Goal: Information Seeking & Learning: Learn about a topic

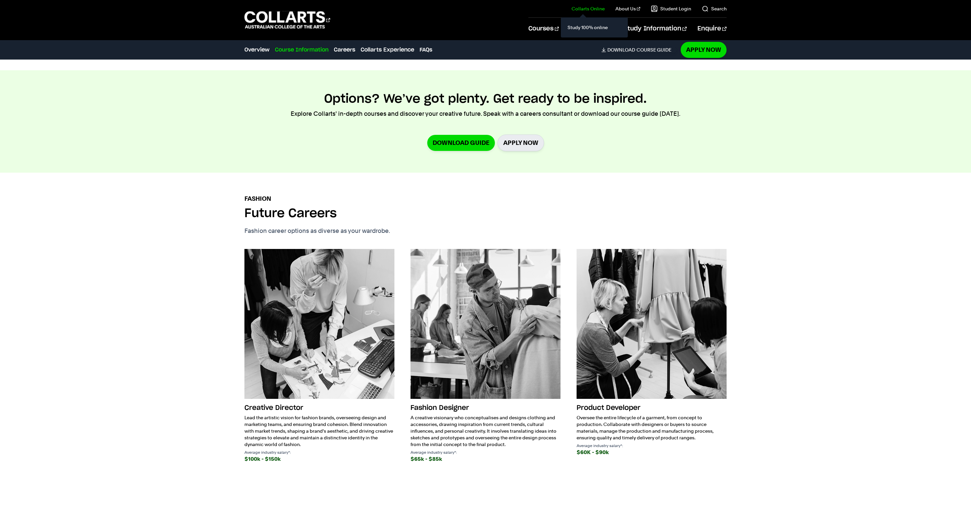
click at [571, 12] on link "Collarts Online" at bounding box center [587, 8] width 33 height 7
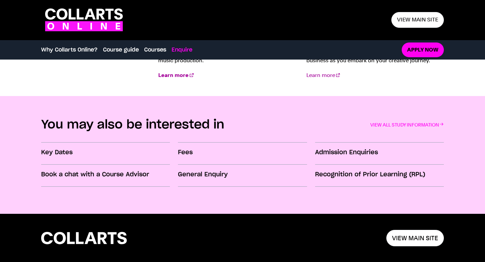
scroll to position [907, 0]
click at [188, 150] on h3 "Fees" at bounding box center [242, 152] width 129 height 9
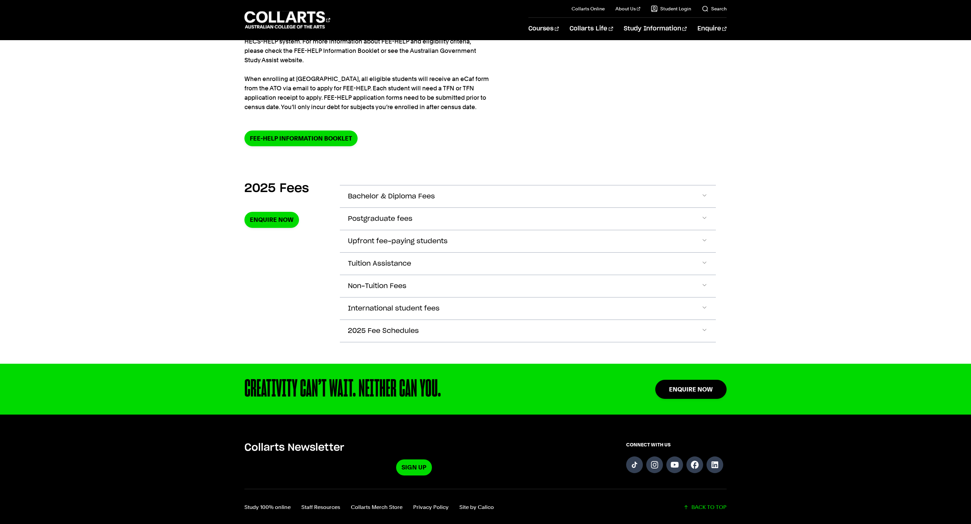
scroll to position [112, 0]
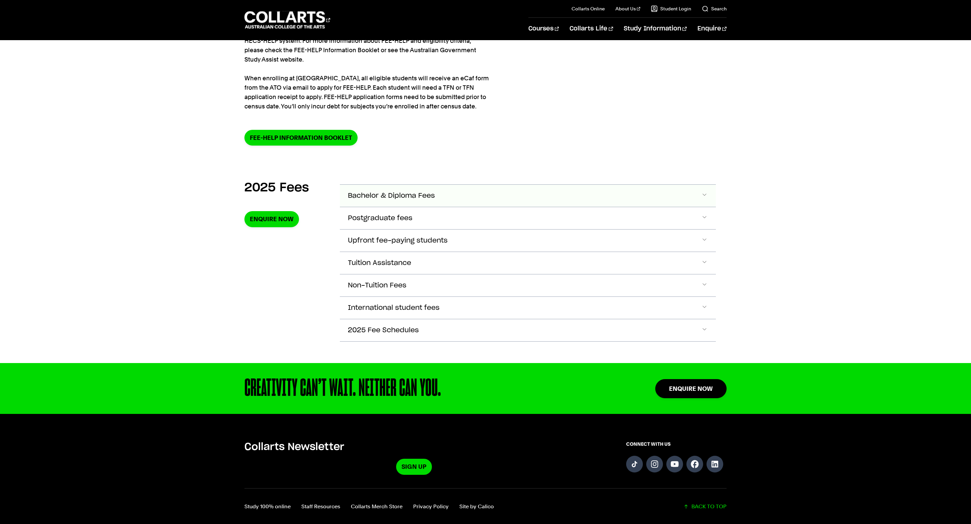
click at [424, 207] on button "Bachelor & Diploma Fees" at bounding box center [528, 196] width 376 height 22
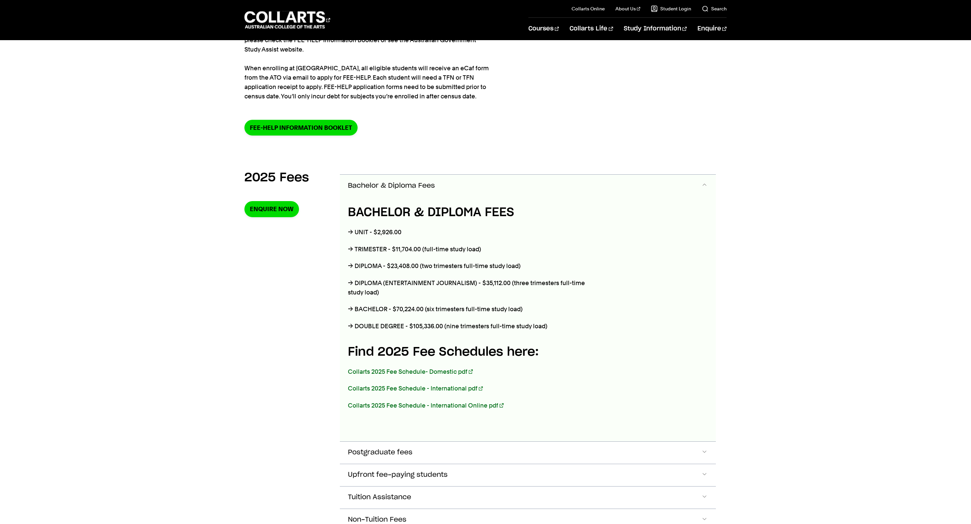
scroll to position [121, 0]
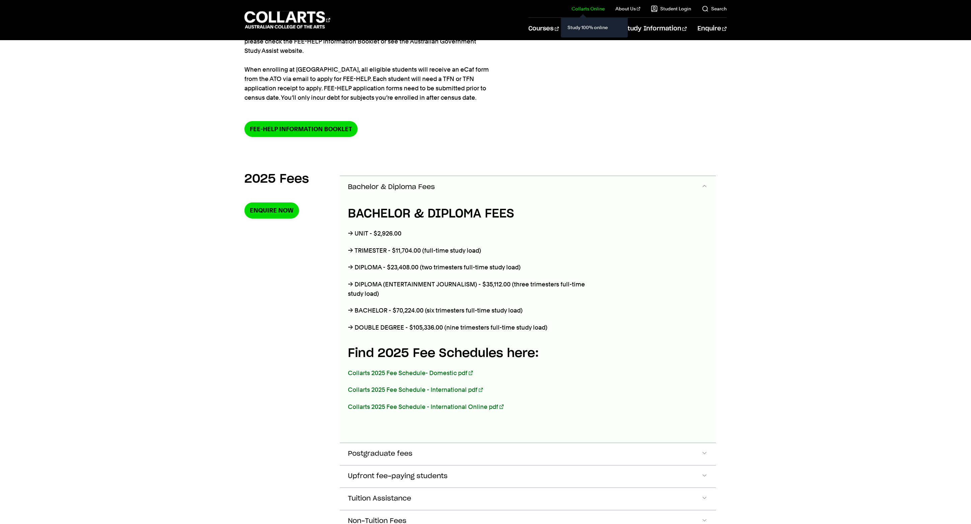
click at [571, 12] on link "Collarts Online" at bounding box center [587, 8] width 33 height 7
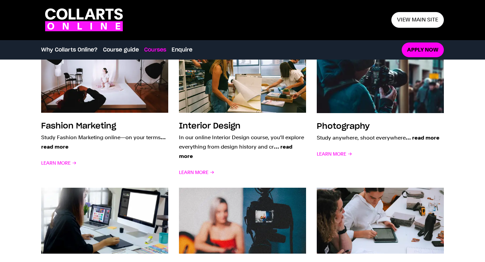
scroll to position [525, 0]
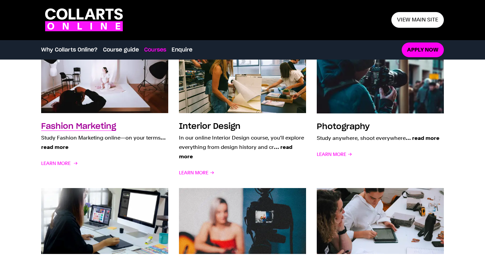
click at [110, 82] on img at bounding box center [105, 80] width 140 height 73
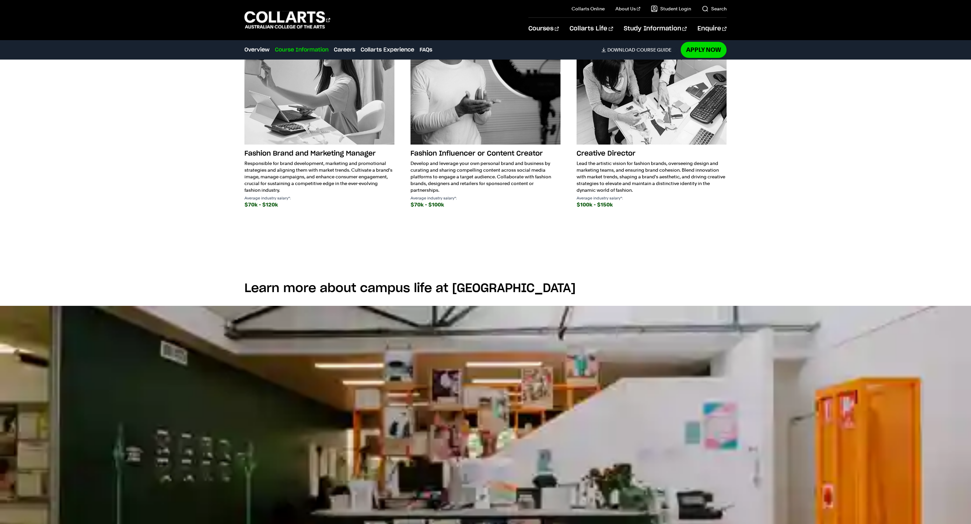
scroll to position [1150, 0]
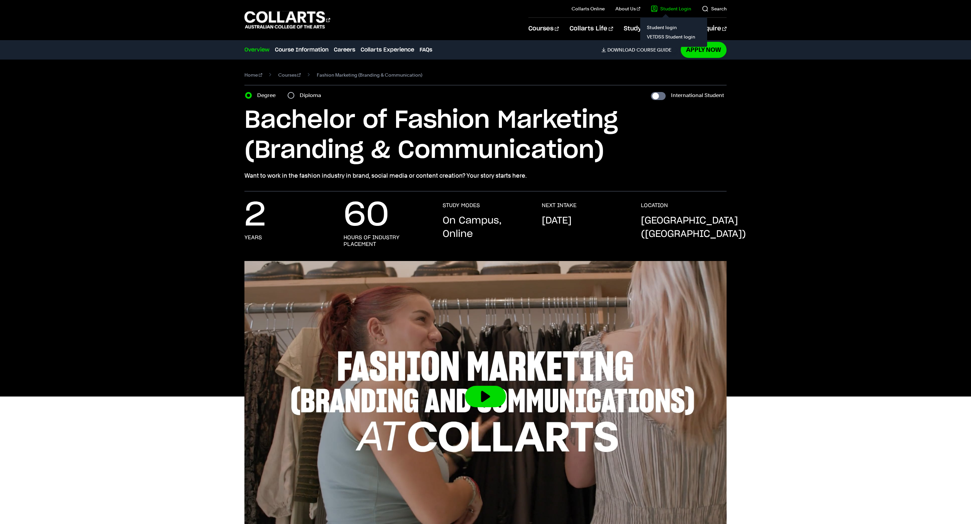
scroll to position [0, 0]
click at [571, 12] on link "Collarts Online" at bounding box center [587, 8] width 33 height 7
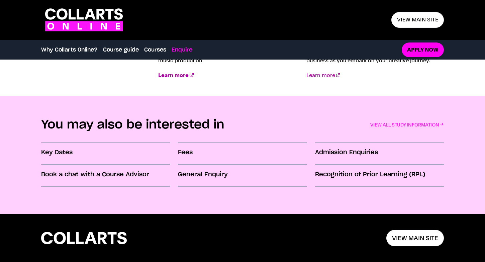
scroll to position [907, 0]
click at [190, 152] on h3 "Fees" at bounding box center [242, 152] width 129 height 9
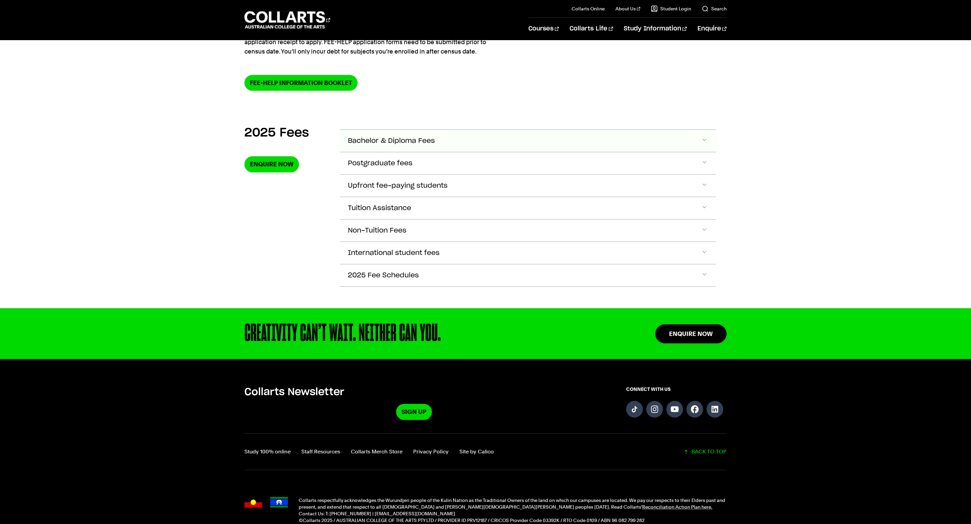
click at [407, 145] on span "Bachelor & Diploma Fees" at bounding box center [391, 141] width 87 height 8
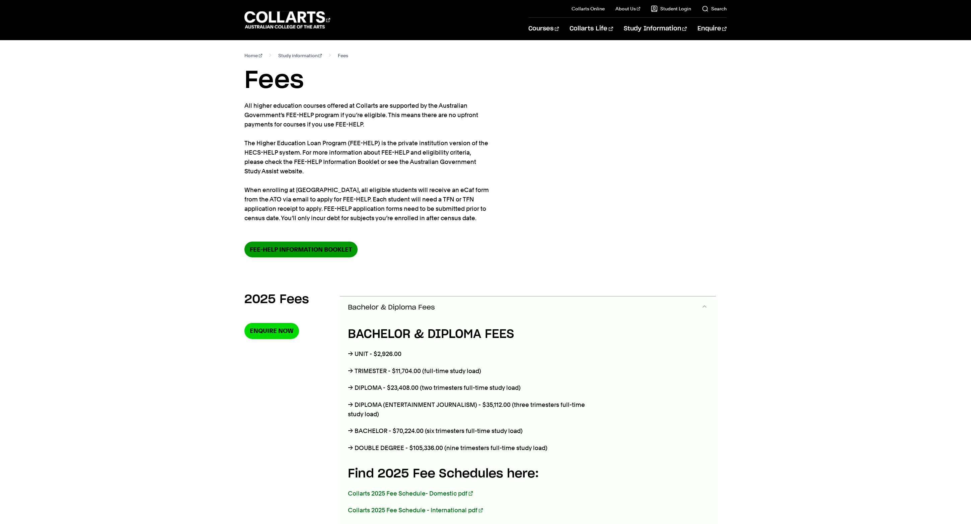
click at [300, 257] on link "FEE-HELP information booklet" at bounding box center [300, 250] width 113 height 16
click at [571, 12] on link "Collarts Online" at bounding box center [587, 8] width 33 height 7
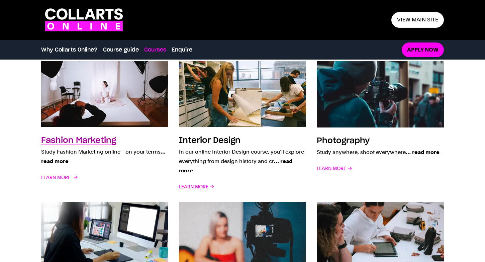
scroll to position [515, 0]
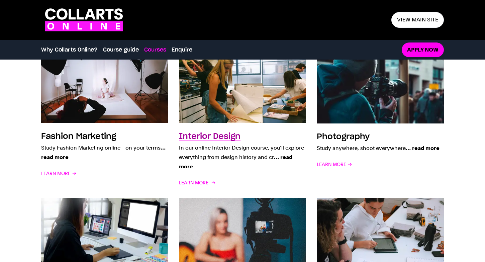
click at [215, 137] on h3 "Interior Design" at bounding box center [210, 137] width 62 height 8
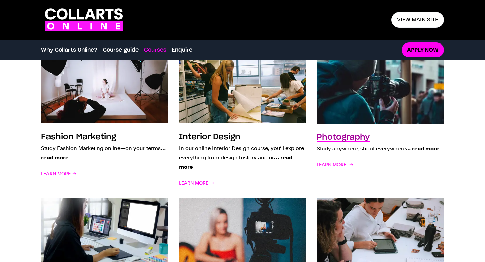
click at [352, 135] on h3 "Photography" at bounding box center [343, 137] width 53 height 8
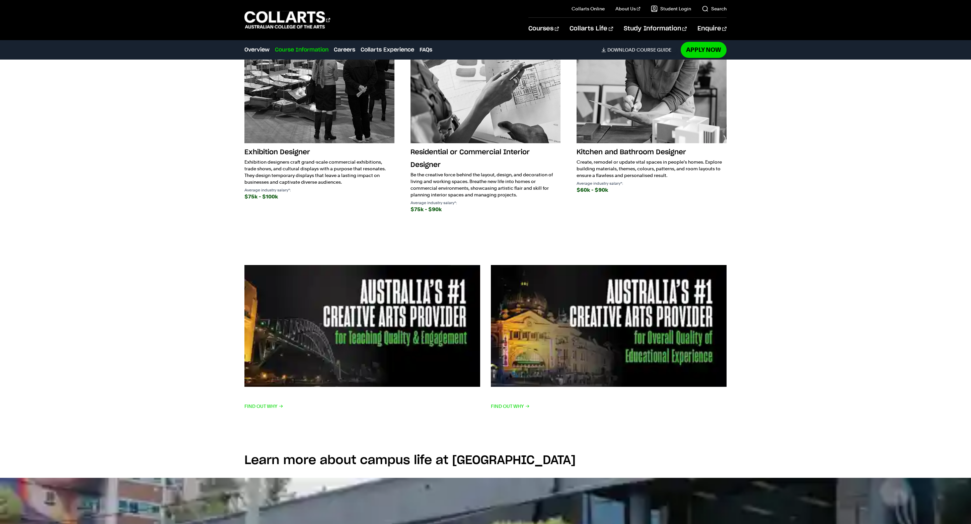
scroll to position [1303, 0]
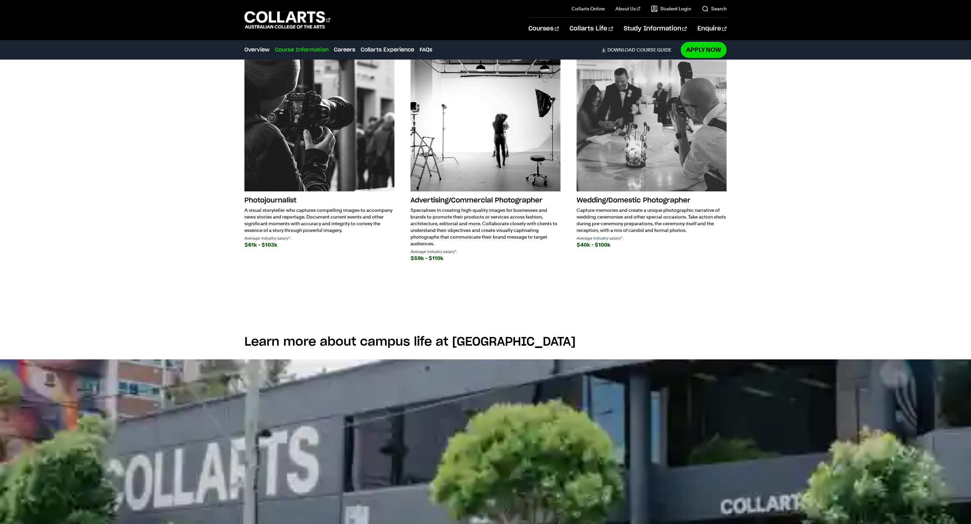
scroll to position [1194, 0]
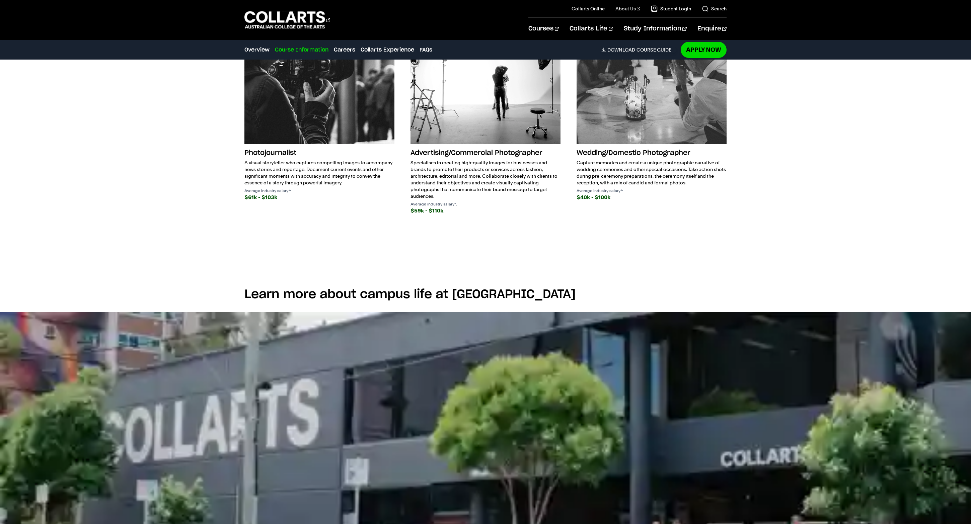
scroll to position [1406, 0]
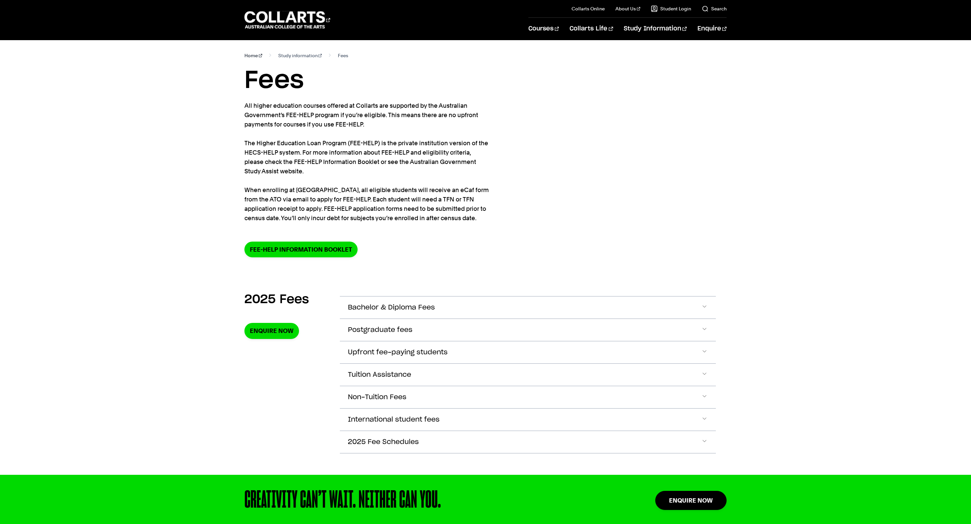
click at [250, 60] on link "Home" at bounding box center [253, 55] width 18 height 9
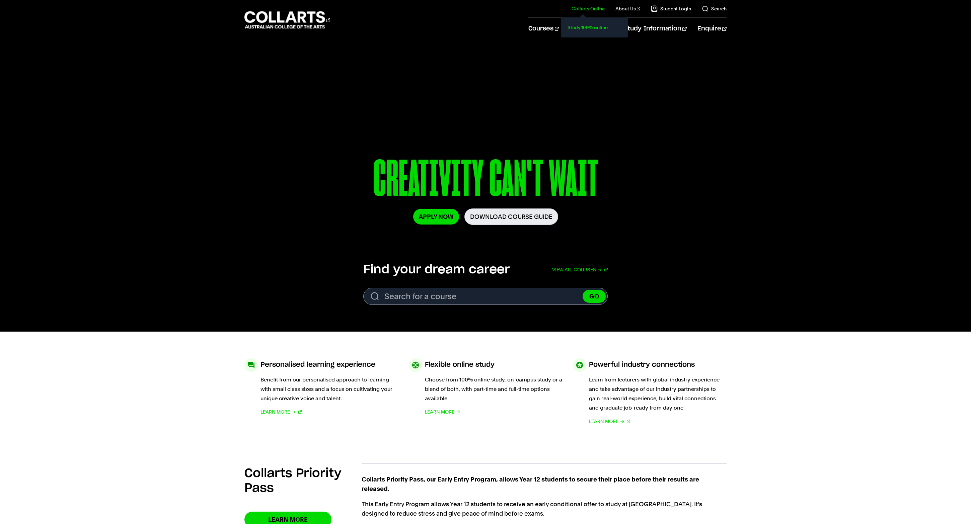
click at [566, 32] on link "Study 100% online" at bounding box center [594, 27] width 56 height 9
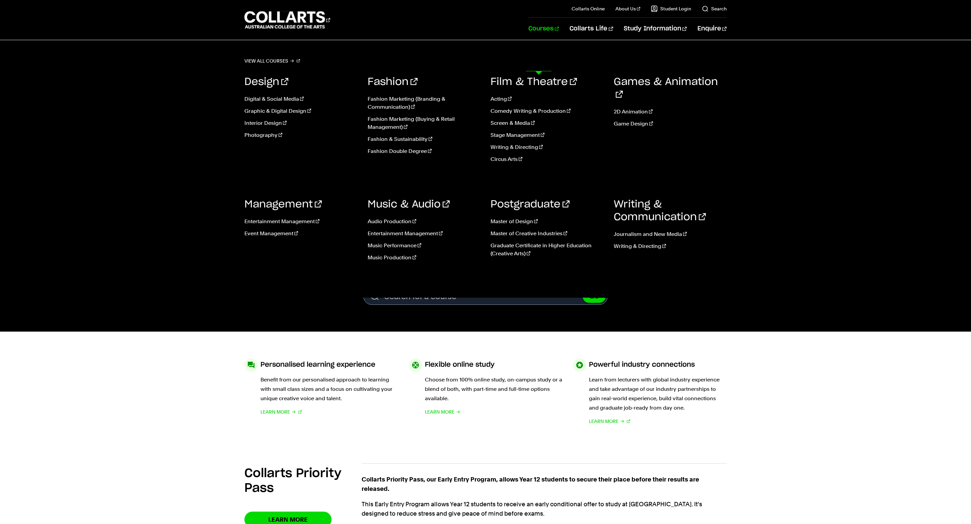
click at [532, 40] on link "Courses" at bounding box center [543, 29] width 30 height 22
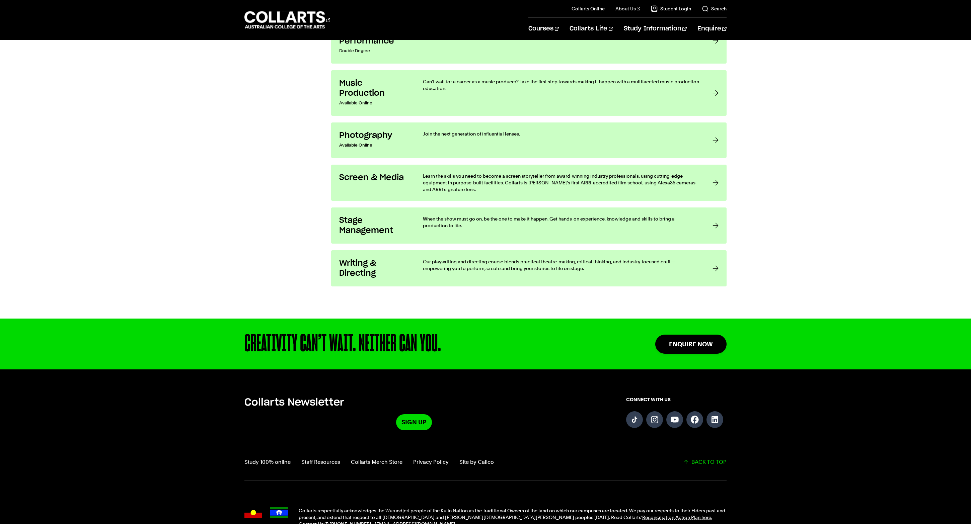
scroll to position [1408, 0]
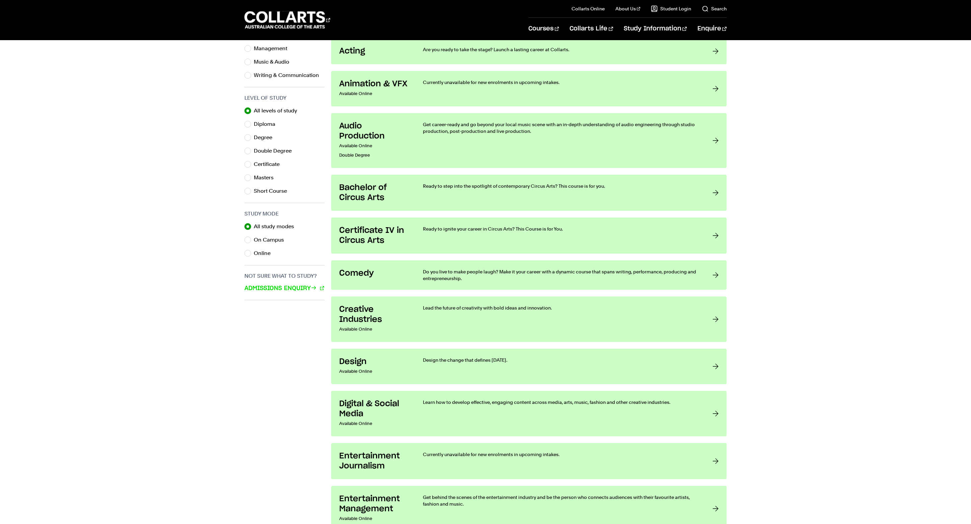
scroll to position [292, 0]
click at [404, 13] on h3 "2D Animation" at bounding box center [371, 8] width 72 height 10
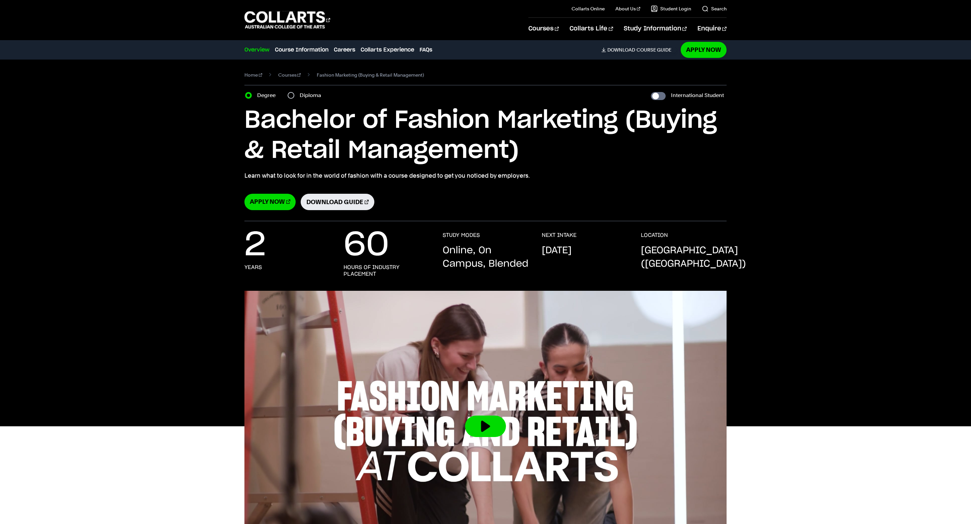
click at [294, 99] on input "Diploma" at bounding box center [291, 95] width 7 height 7
radio input "true"
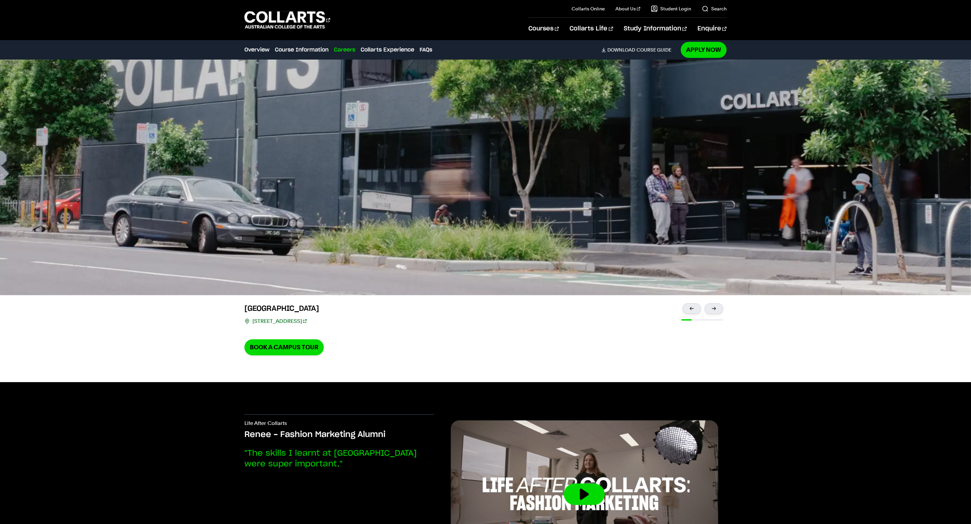
scroll to position [1589, 0]
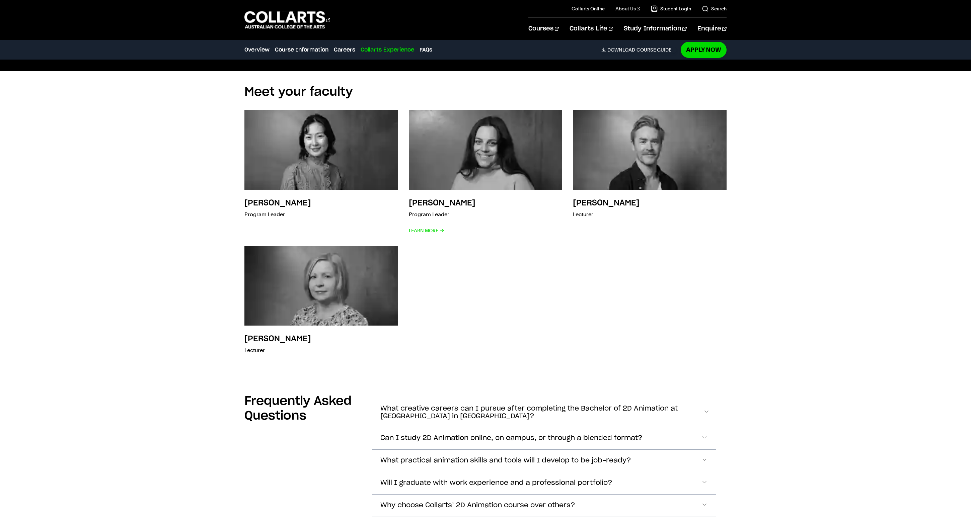
scroll to position [2203, 0]
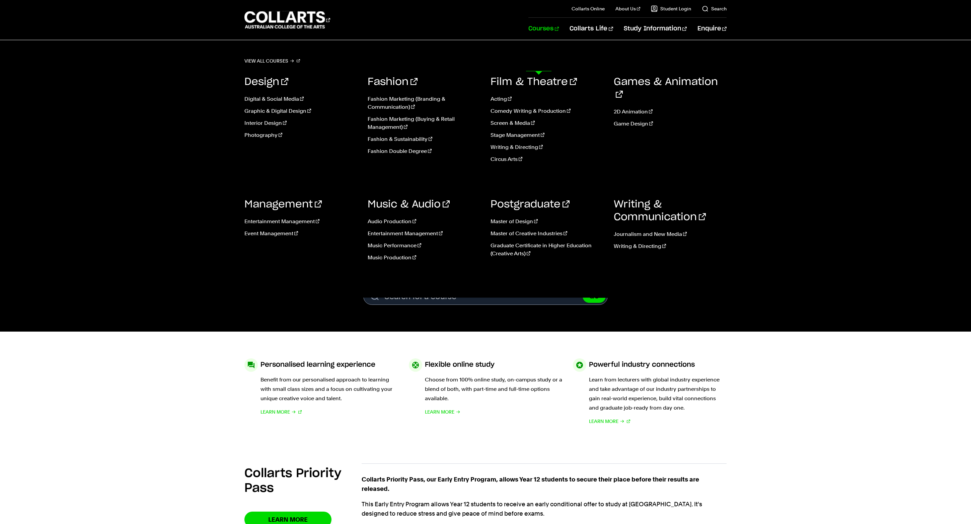
click at [535, 40] on link "Courses" at bounding box center [543, 29] width 30 height 22
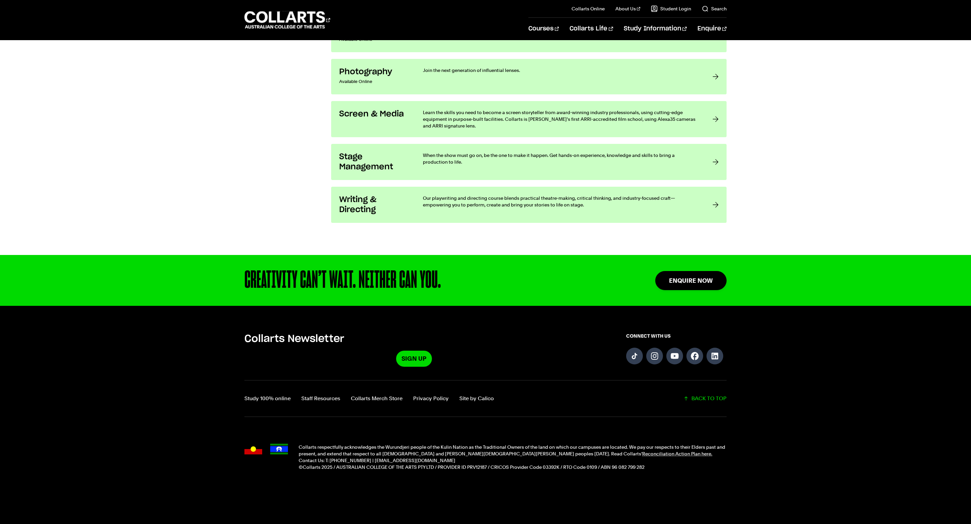
scroll to position [1443, 1]
drag, startPoint x: 438, startPoint y: 315, endPoint x: 433, endPoint y: 315, distance: 4.7
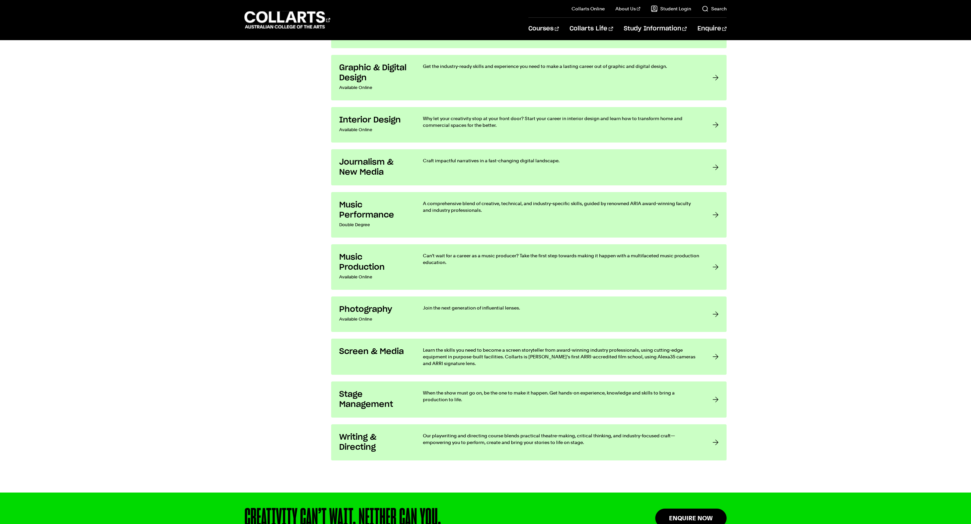
scroll to position [1178, 0]
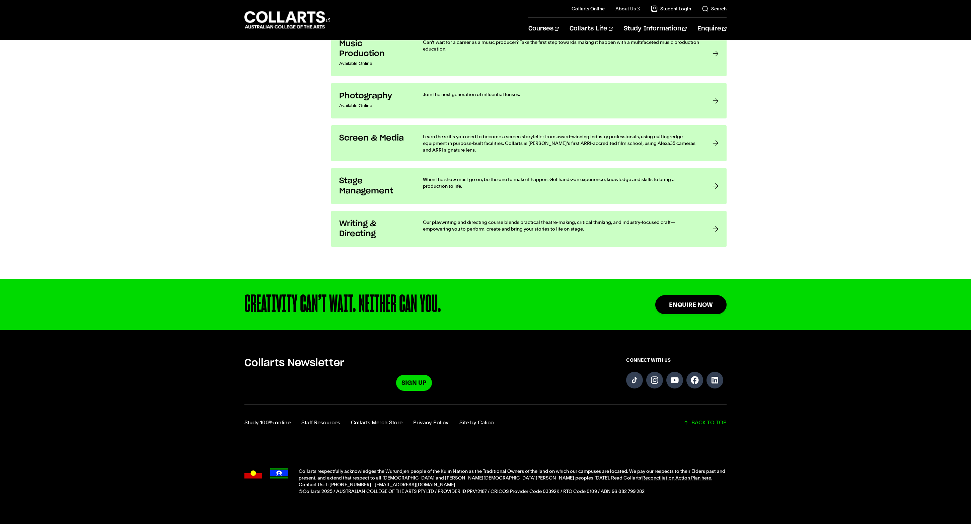
scroll to position [1437, 0]
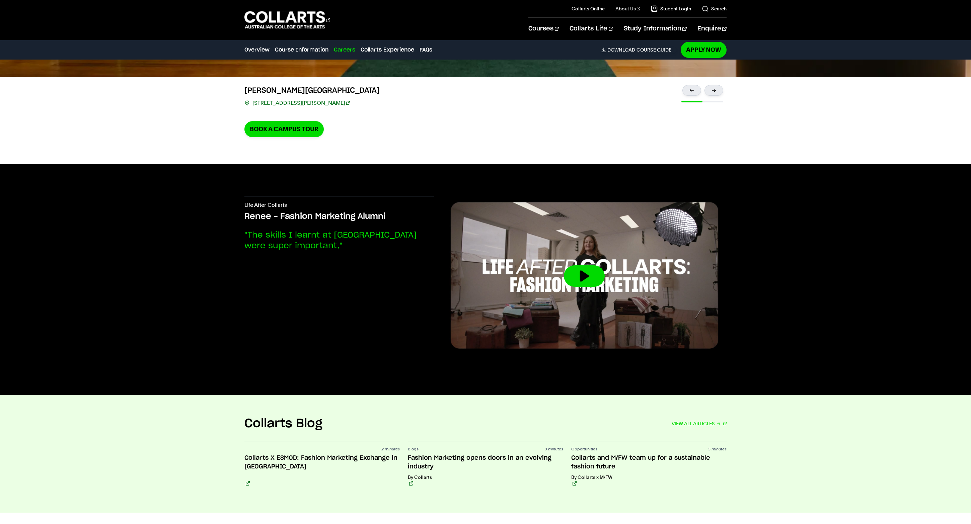
scroll to position [1870, 0]
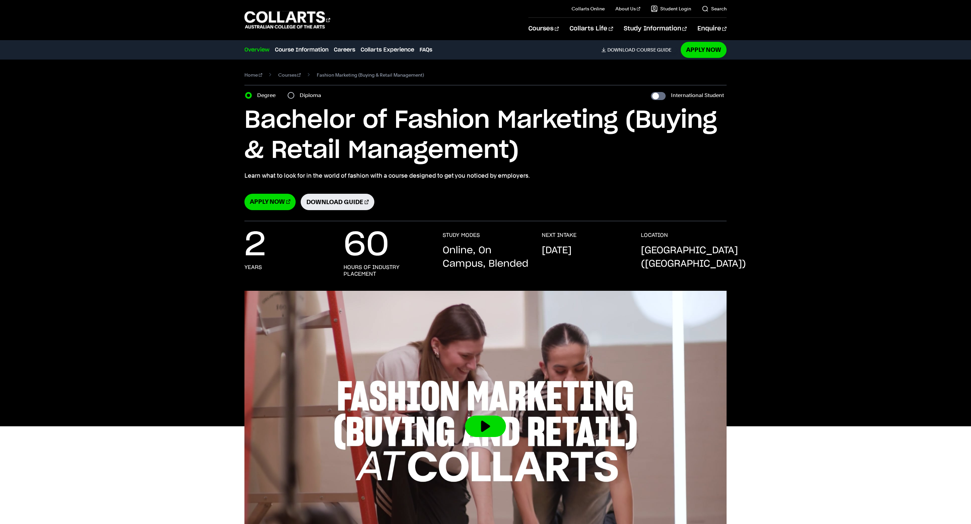
click at [294, 99] on input "Diploma" at bounding box center [291, 95] width 7 height 7
radio input "true"
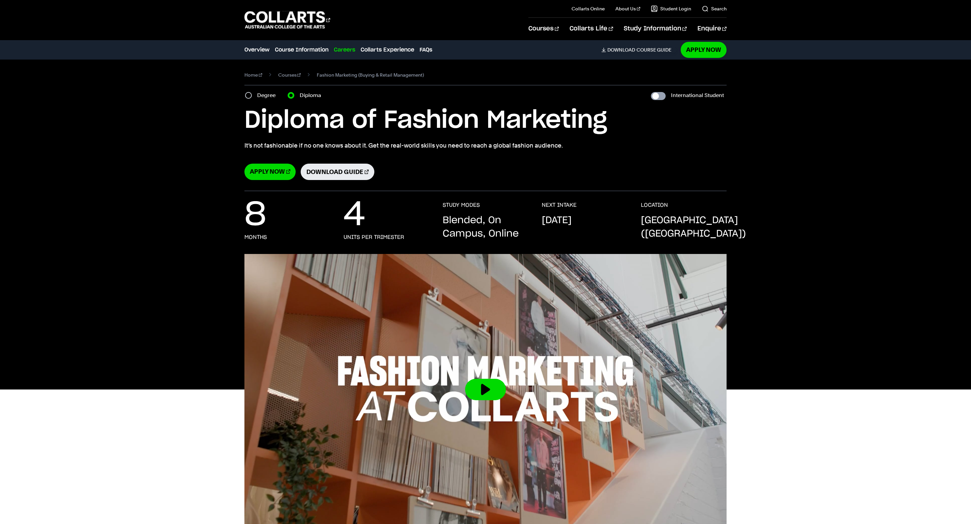
click at [651, 100] on input "International Student" at bounding box center [658, 96] width 15 height 8
checkbox input "true"
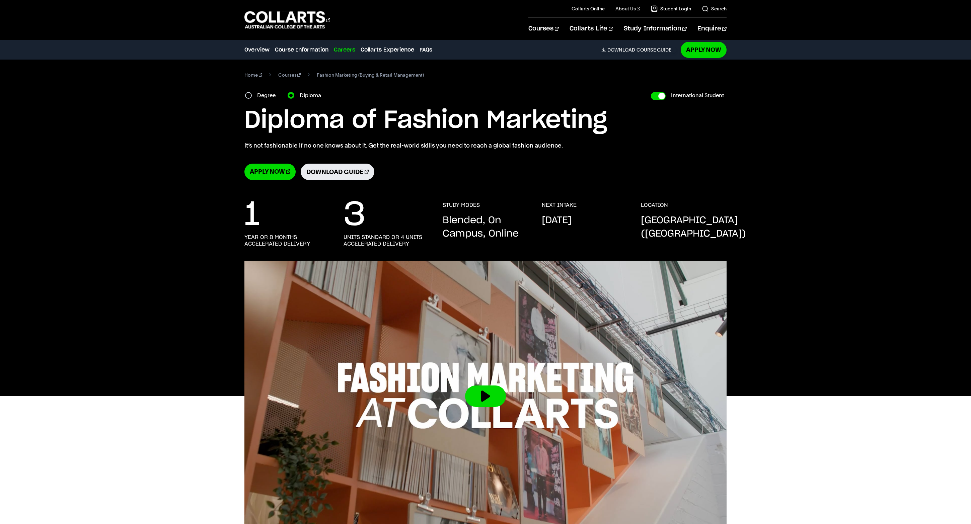
click at [248, 99] on input "Degree" at bounding box center [248, 95] width 7 height 7
radio input "true"
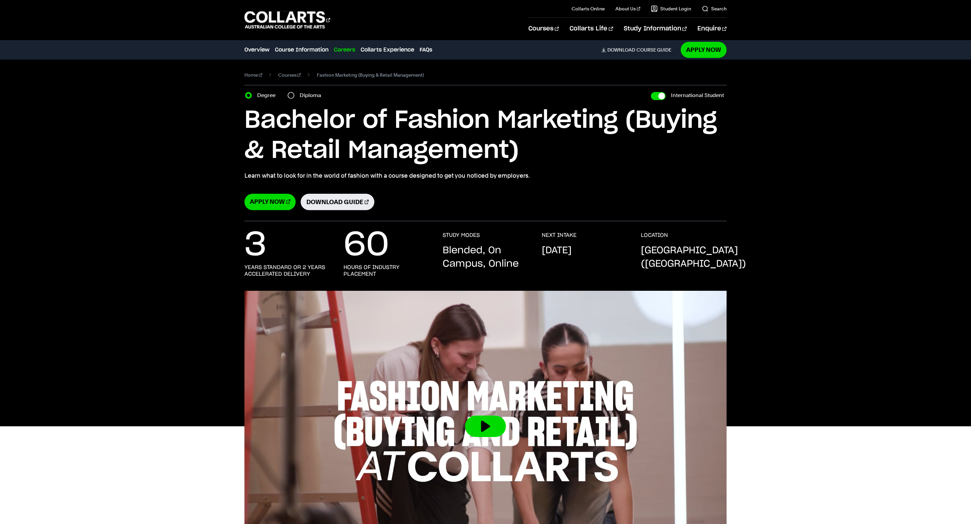
click at [294, 99] on input "Diploma" at bounding box center [291, 95] width 7 height 7
radio input "true"
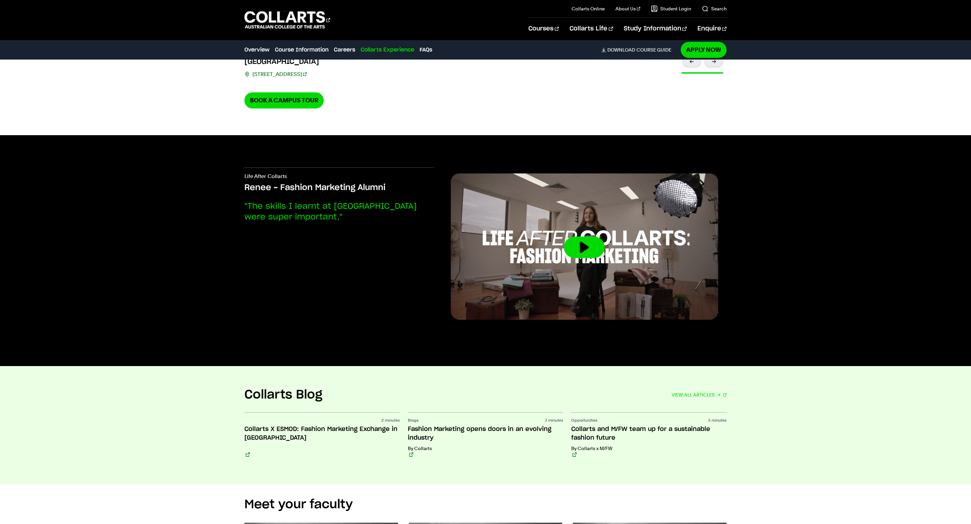
scroll to position [1870, 0]
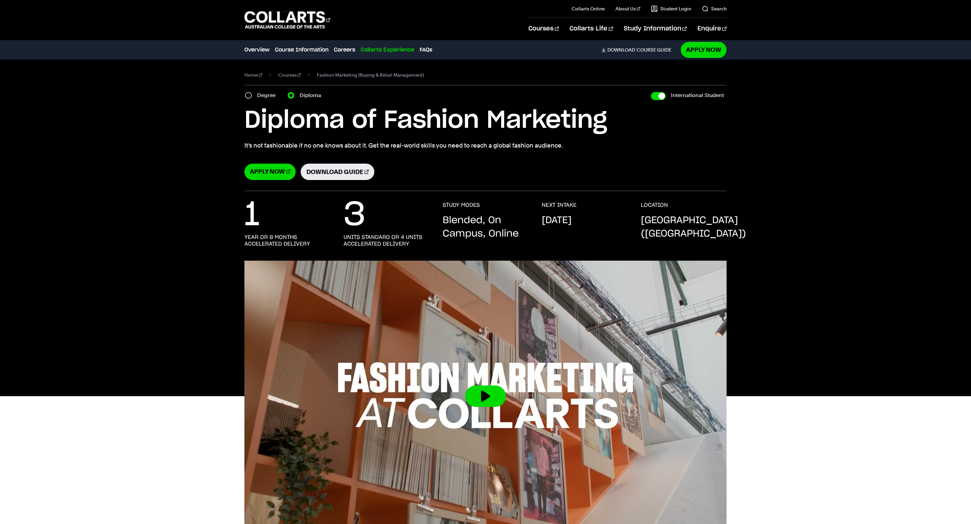
click at [258, 100] on div "Degree" at bounding box center [262, 95] width 34 height 9
click at [252, 99] on input "Degree" at bounding box center [248, 95] width 7 height 7
radio input "true"
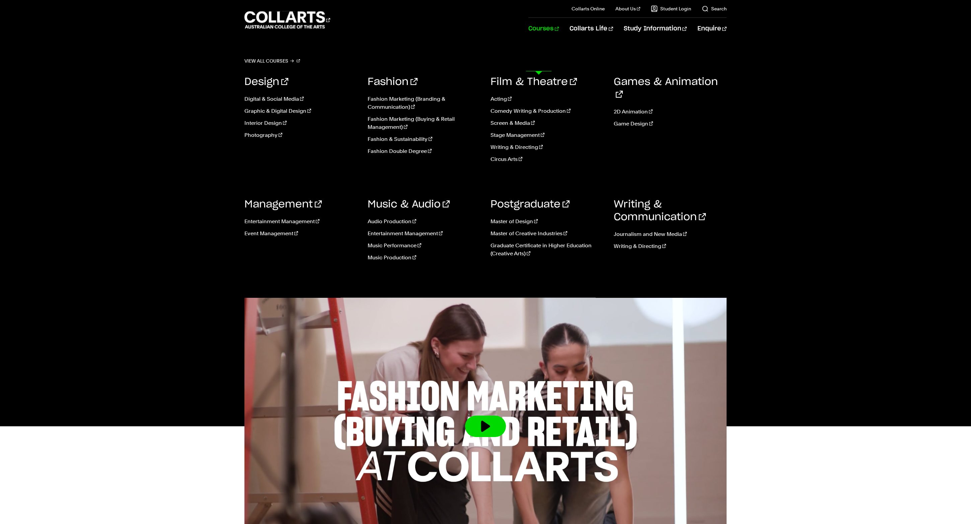
click at [547, 40] on link "Courses" at bounding box center [543, 29] width 30 height 22
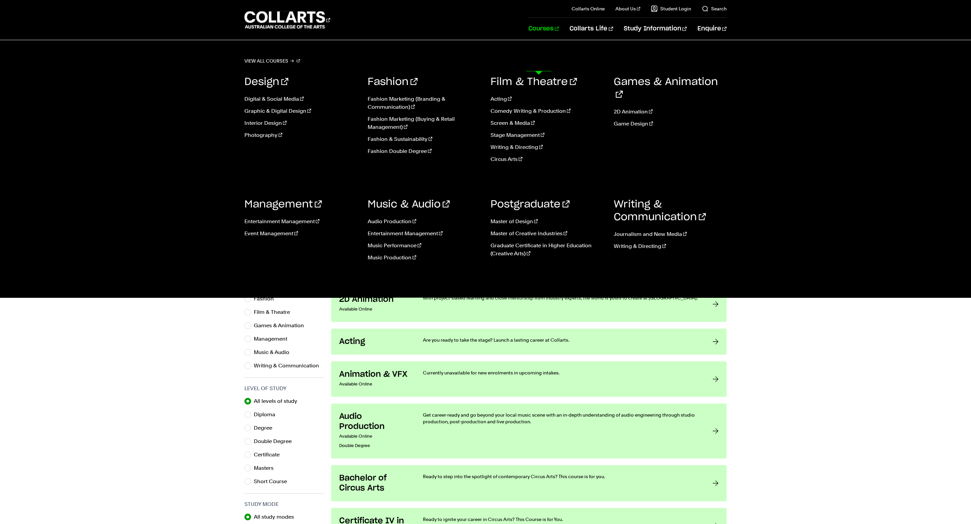
click at [546, 40] on link "Courses" at bounding box center [543, 29] width 30 height 22
click at [643, 116] on link "2D Animation" at bounding box center [670, 112] width 113 height 8
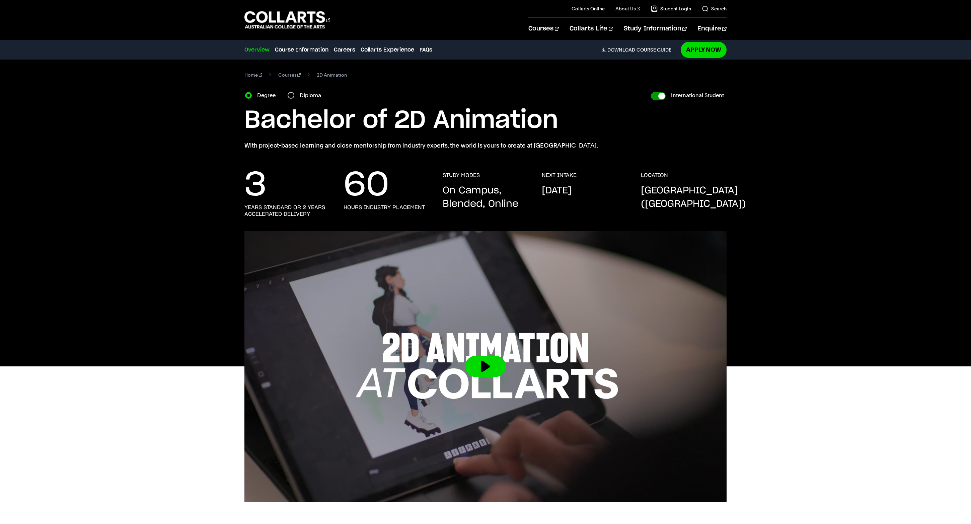
click at [651, 100] on input "International Student" at bounding box center [658, 96] width 15 height 8
checkbox input "false"
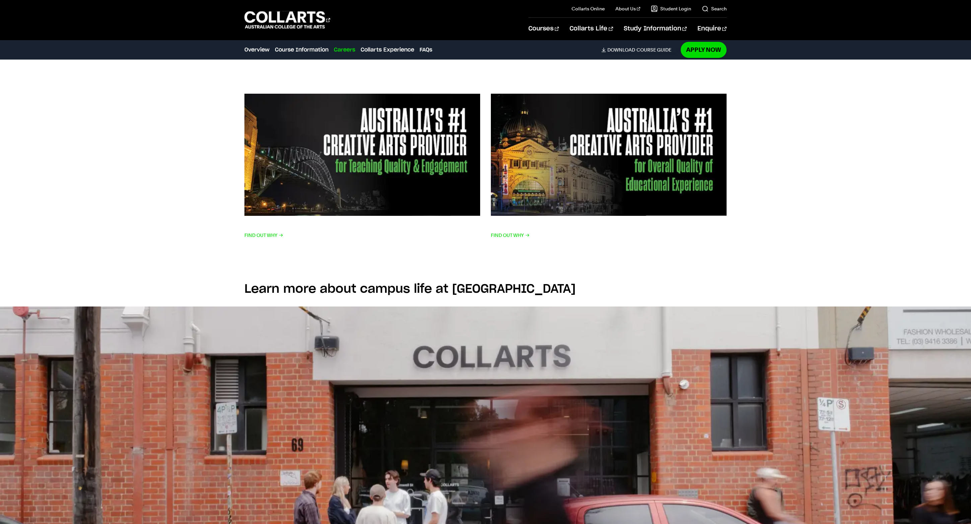
scroll to position [1163, 0]
